Goal: Information Seeking & Learning: Learn about a topic

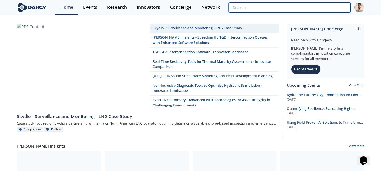
click at [316, 9] on input "search" at bounding box center [289, 7] width 121 height 10
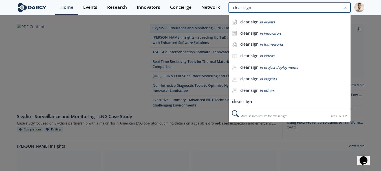
type input "clear sign"
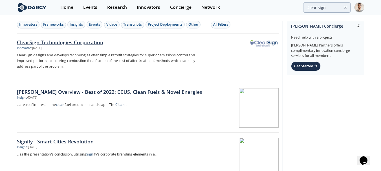
click at [43, 71] on div "ClearSign Technologies Corporation Innovator • [DATE] ClearSign designs and dev…" at bounding box center [112, 58] width 191 height 39
